Goal: Information Seeking & Learning: Compare options

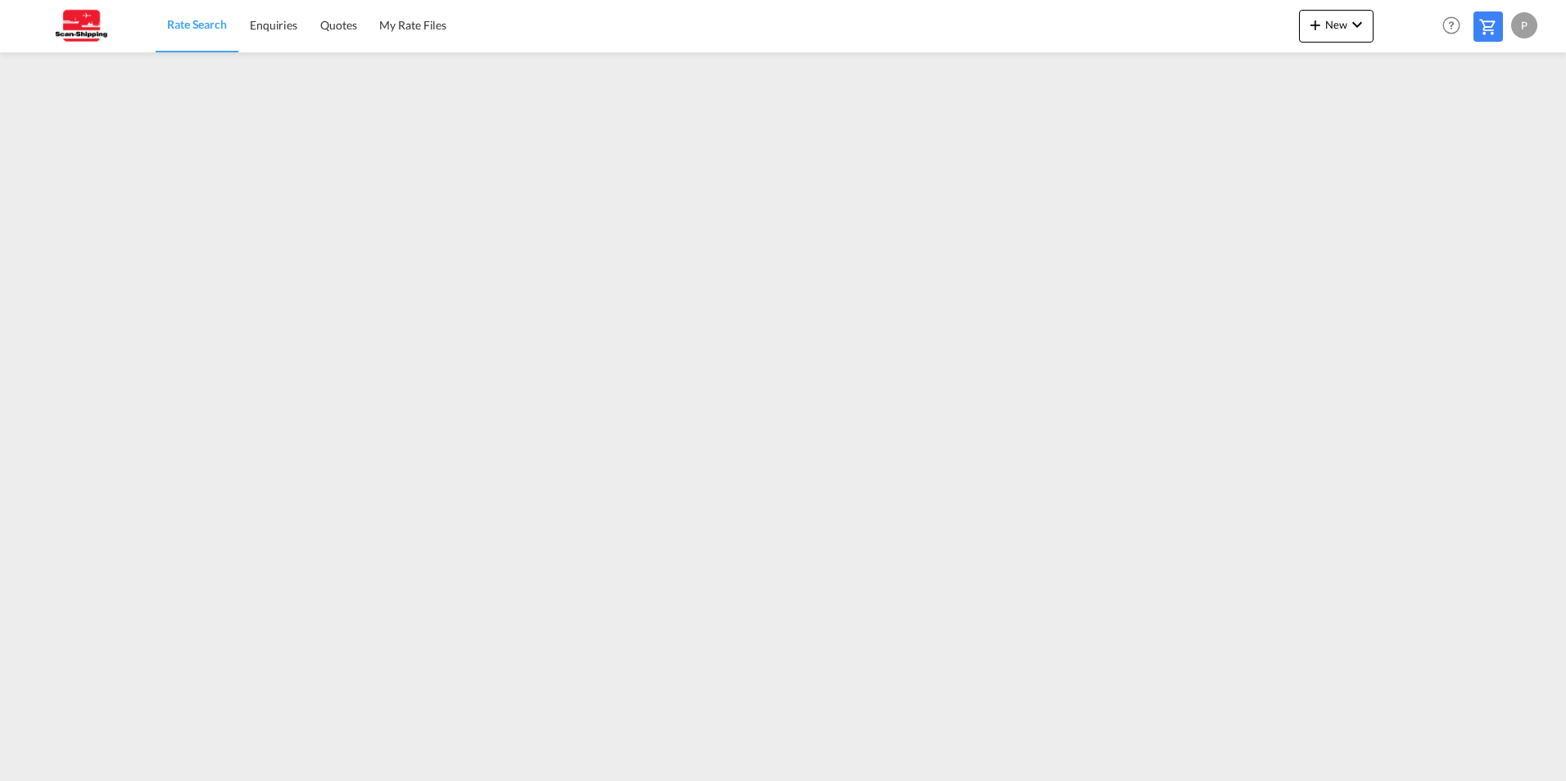
click at [1520, 32] on div "P" at bounding box center [1524, 25] width 26 height 26
click at [1517, 226] on md-backdrop at bounding box center [783, 390] width 1566 height 781
